Goal: Task Accomplishment & Management: Manage account settings

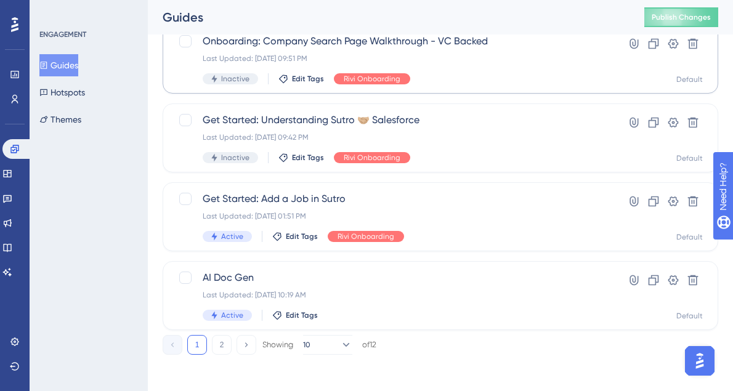
scroll to position [565, 0]
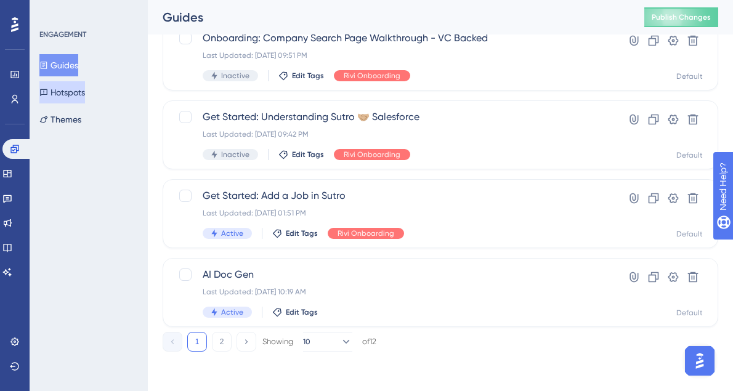
click at [85, 94] on button "Hotspots" at bounding box center [62, 92] width 46 height 22
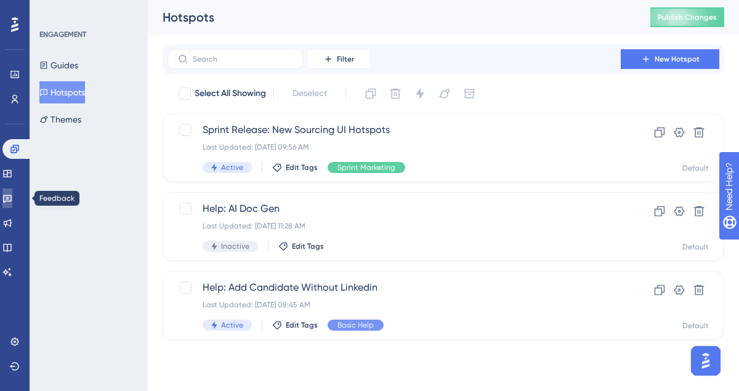
click at [12, 198] on link at bounding box center [7, 198] width 10 height 20
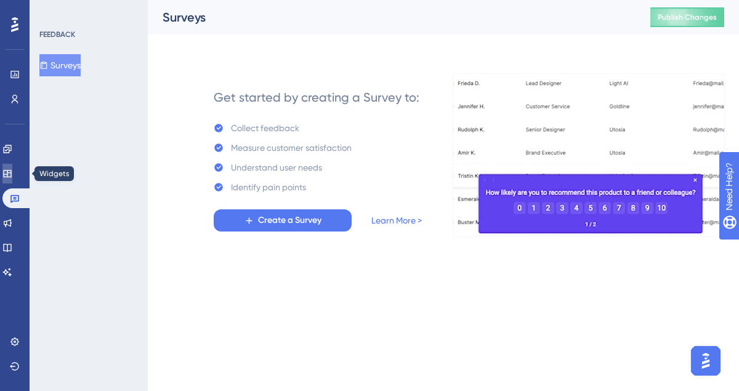
click at [12, 176] on icon at bounding box center [7, 174] width 10 height 10
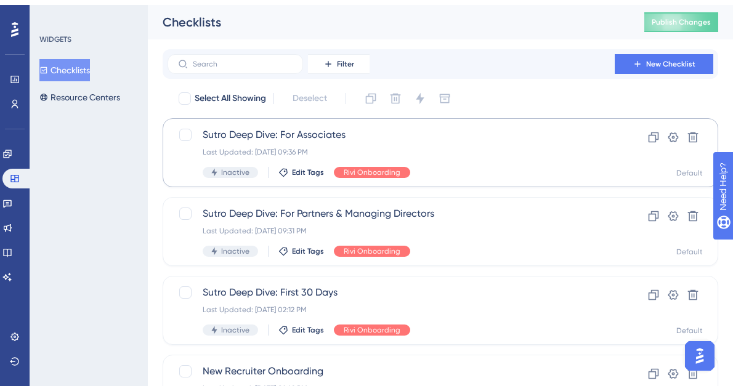
scroll to position [67, 0]
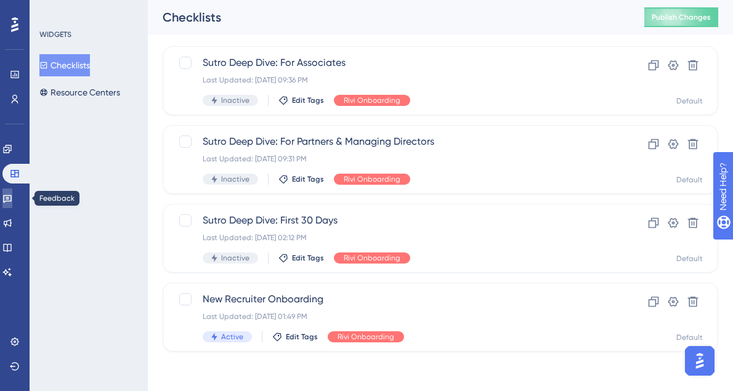
click at [11, 201] on icon at bounding box center [7, 198] width 10 height 10
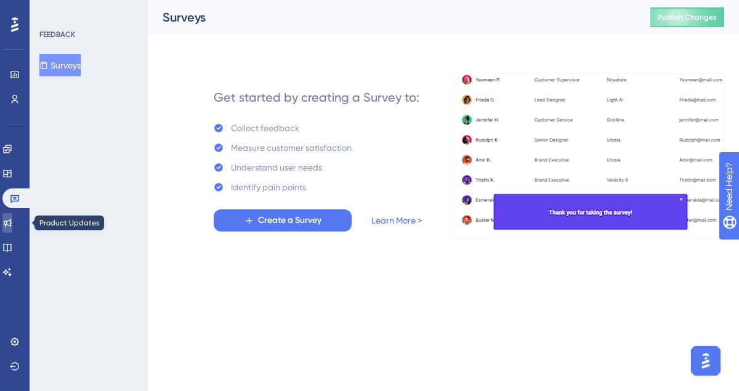
click at [8, 225] on link at bounding box center [7, 223] width 10 height 20
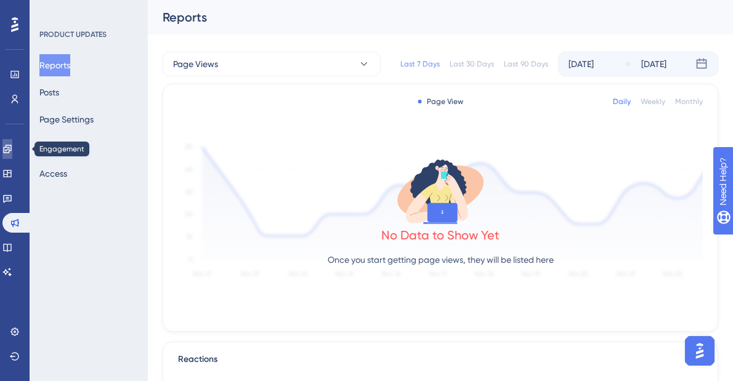
click at [12, 156] on link at bounding box center [7, 149] width 10 height 20
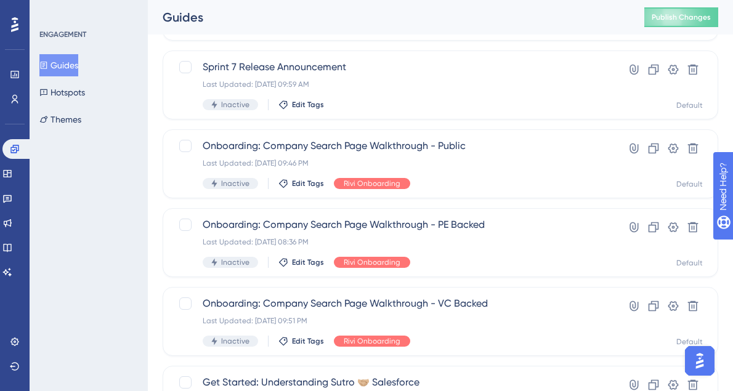
scroll to position [565, 0]
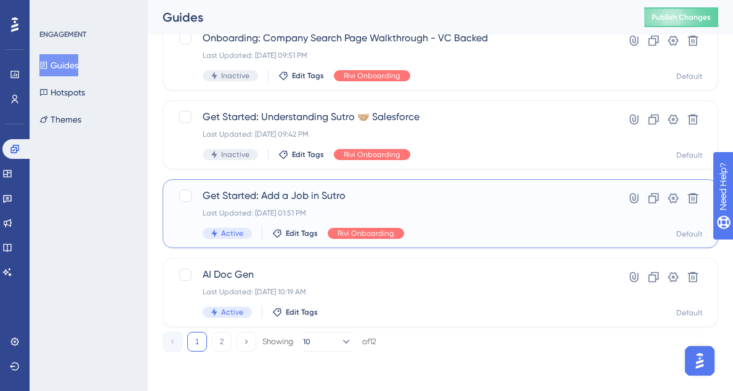
click at [302, 208] on div "Last Updated: [DATE] 01:51 PM" at bounding box center [391, 213] width 377 height 10
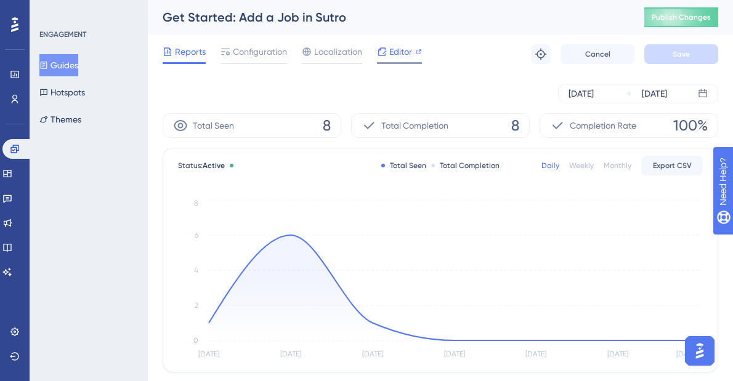
click at [397, 53] on span "Editor" at bounding box center [400, 51] width 23 height 15
click at [12, 178] on icon at bounding box center [7, 174] width 10 height 10
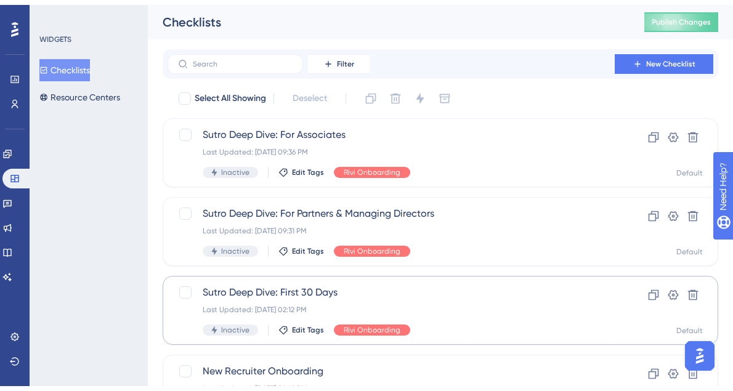
scroll to position [67, 0]
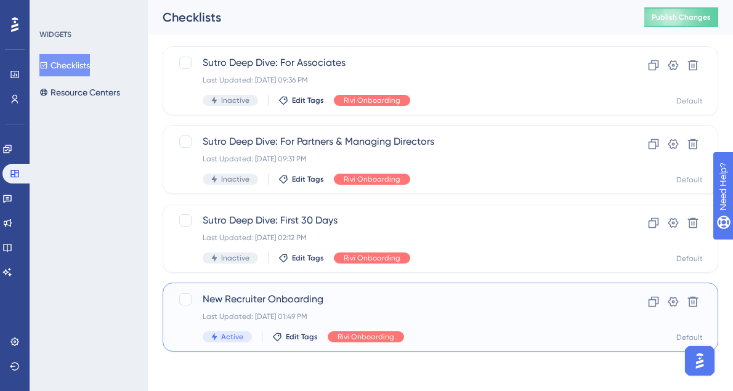
click at [278, 294] on span "New Recruiter Onboarding" at bounding box center [391, 299] width 377 height 15
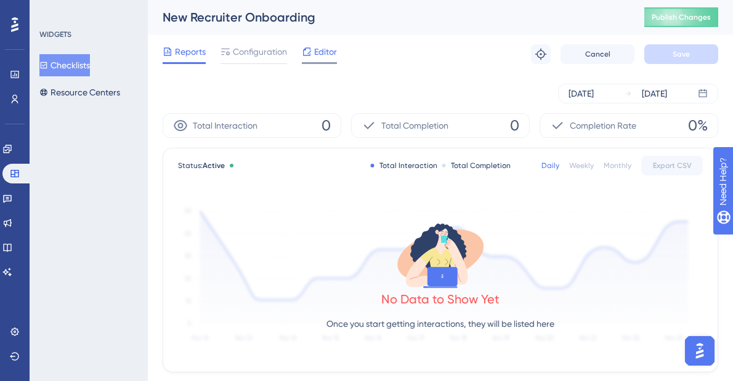
click at [310, 50] on icon at bounding box center [307, 52] width 10 height 10
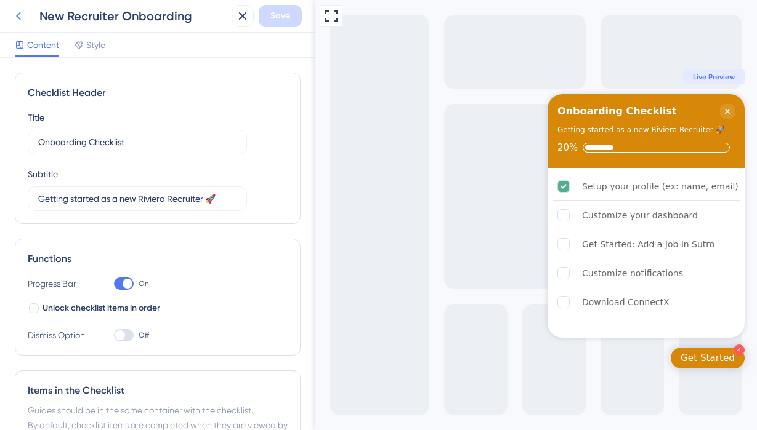
click at [15, 17] on icon at bounding box center [18, 16] width 15 height 15
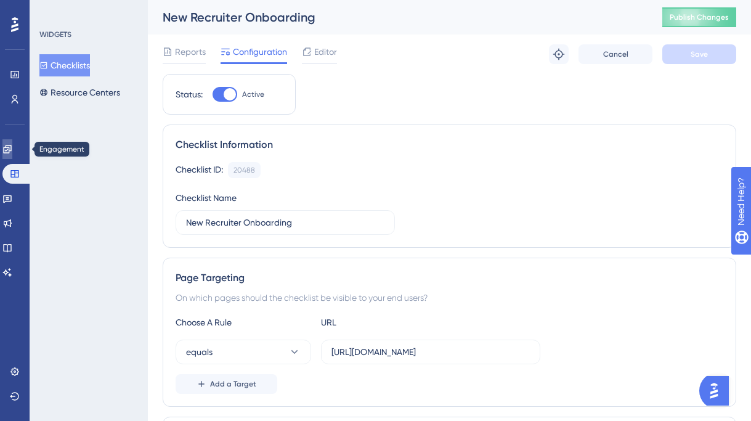
click at [12, 140] on link at bounding box center [7, 149] width 10 height 20
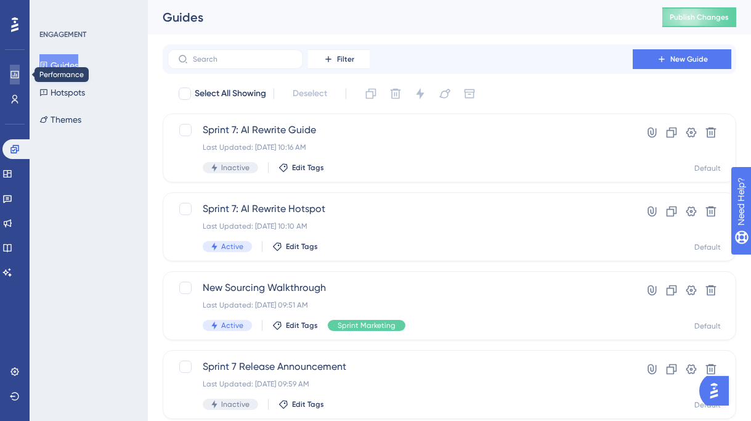
click at [20, 73] on link at bounding box center [15, 75] width 10 height 20
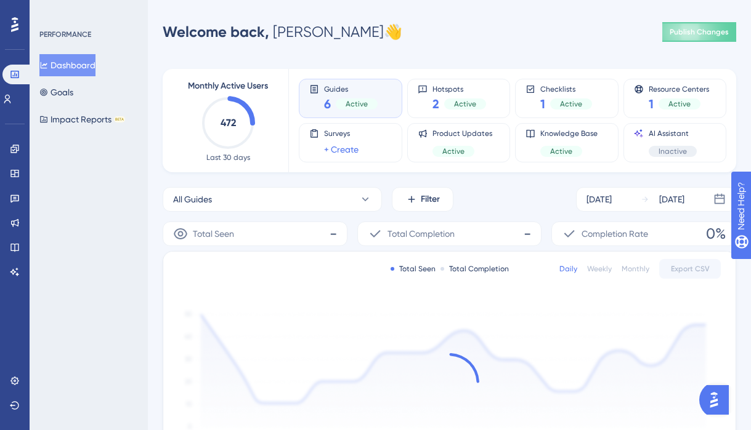
scroll to position [5, 0]
